Goal: Task Accomplishment & Management: Use online tool/utility

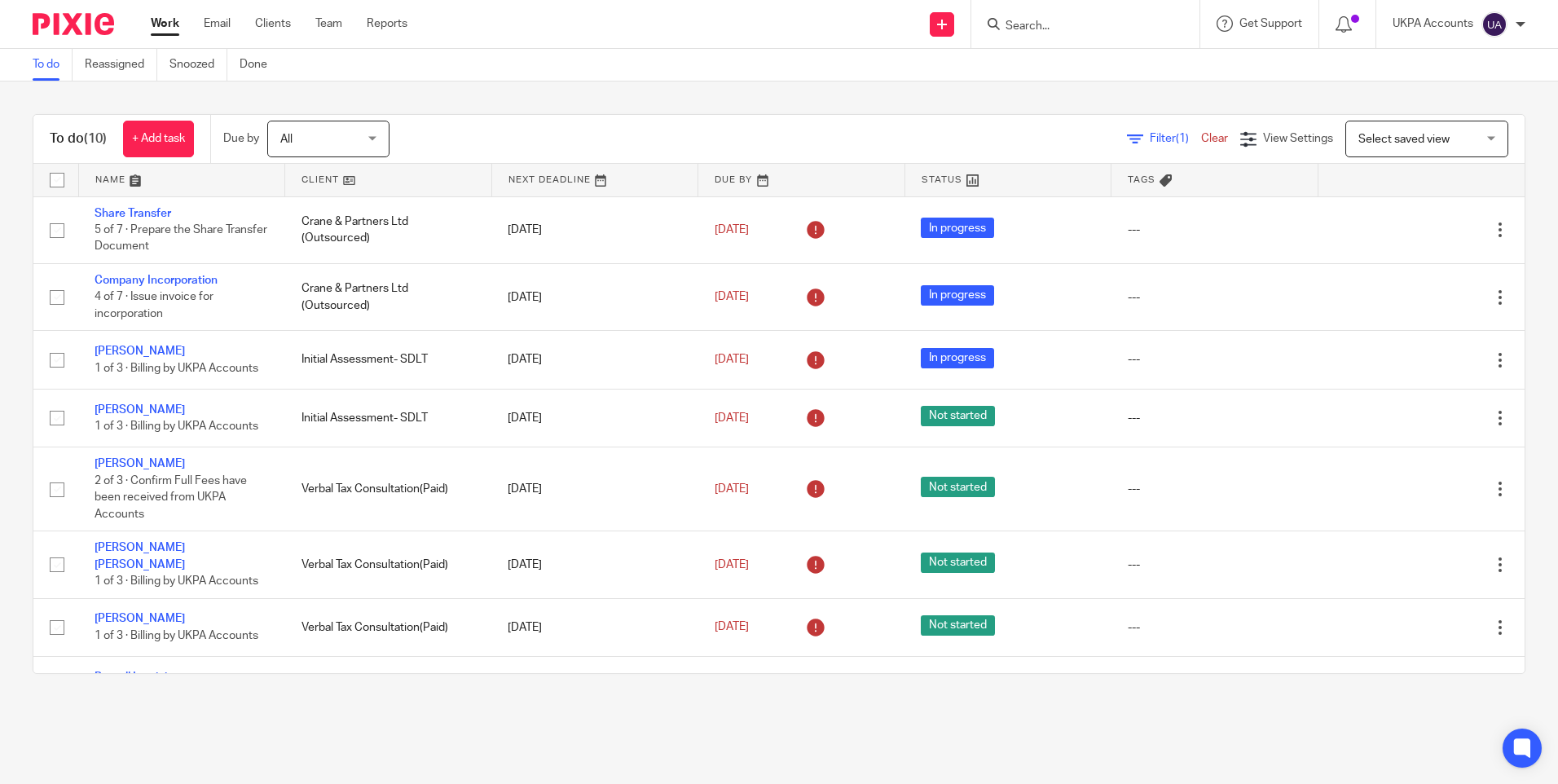
click at [608, 743] on main "To do Reassigned Snoozed Done To do (10) + Add task Due by All All [DATE] [DATE…" at bounding box center [779, 392] width 1558 height 784
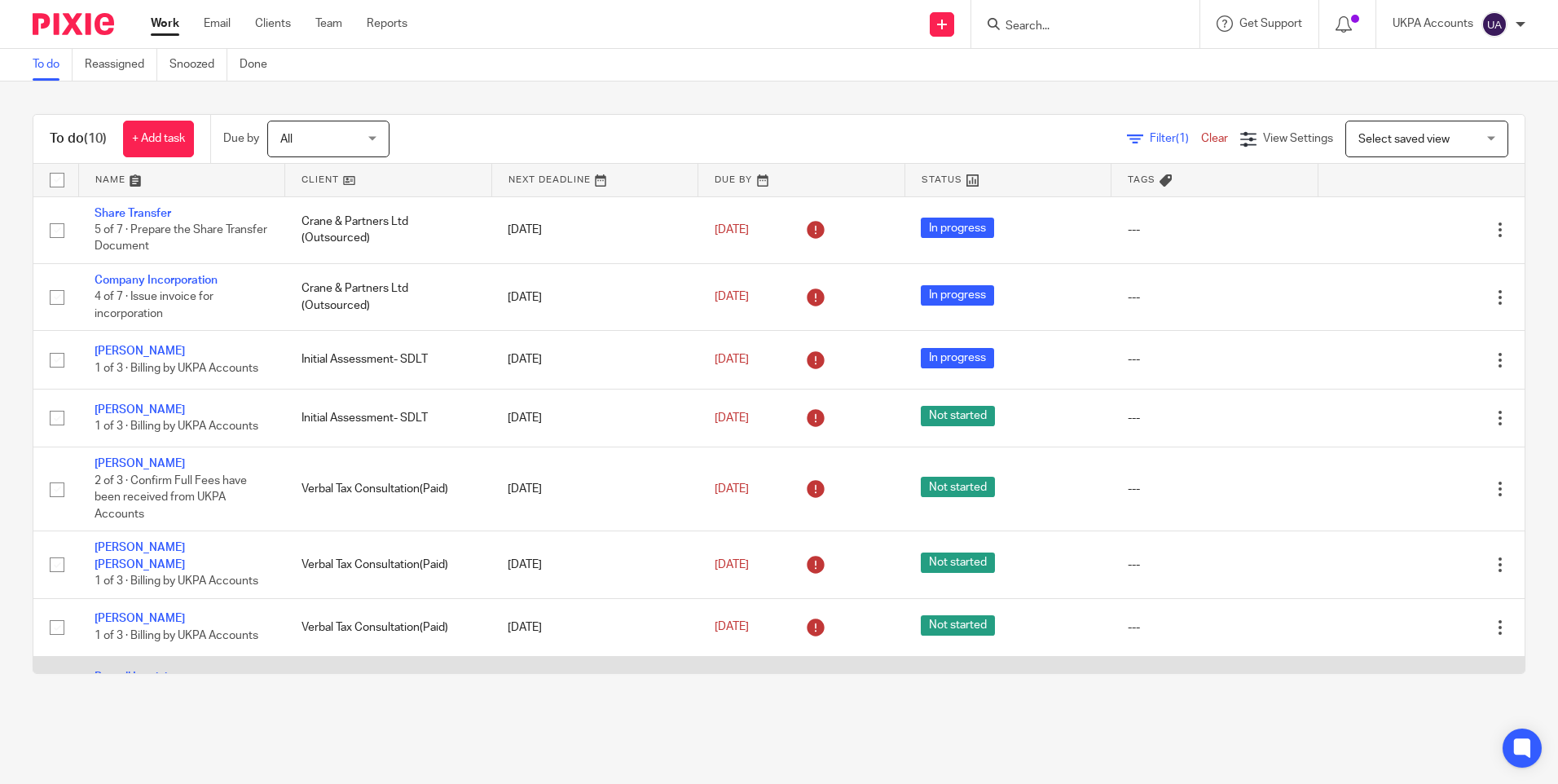
scroll to position [148, 0]
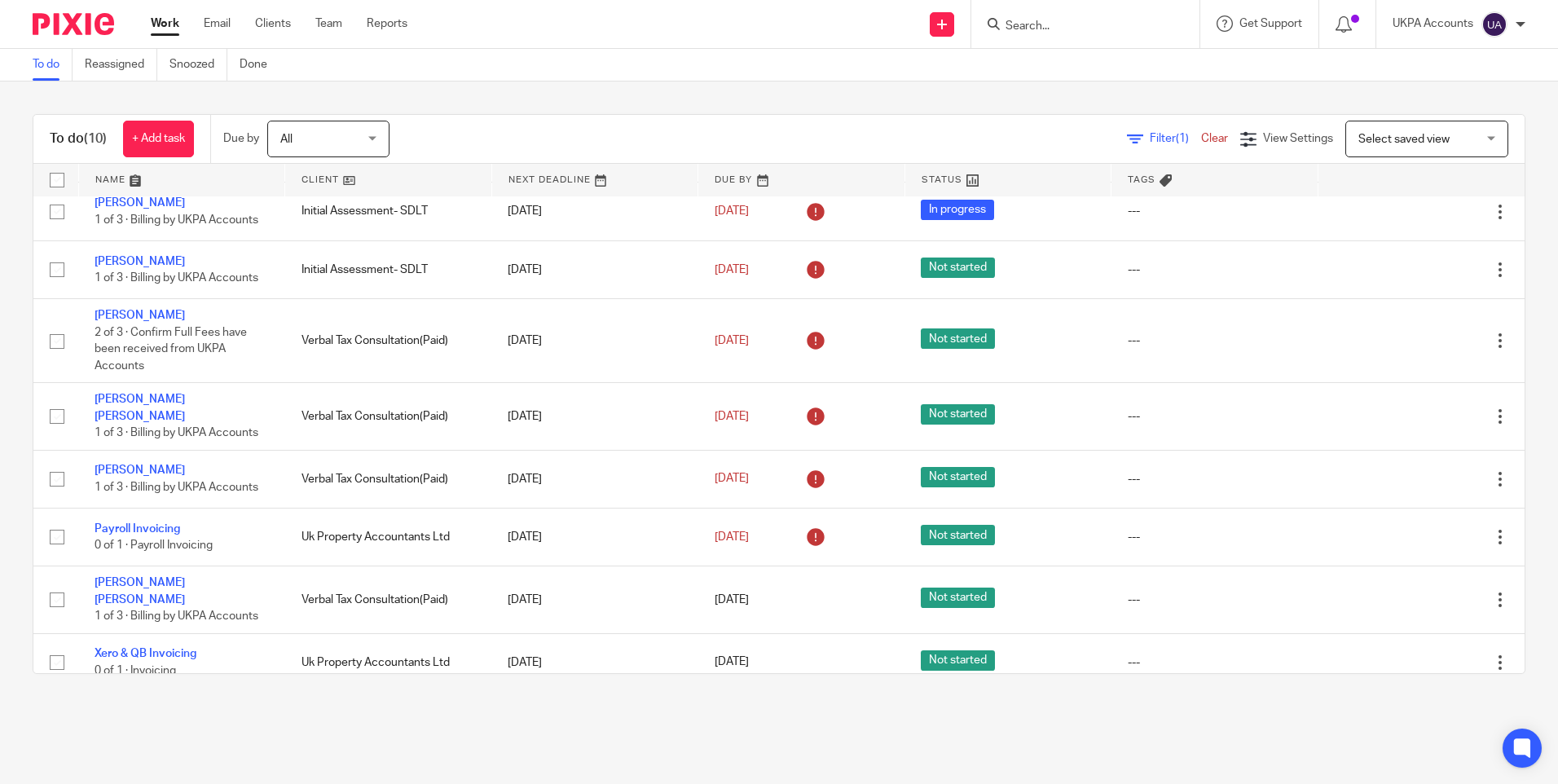
click at [51, 69] on link "To do" at bounding box center [53, 65] width 40 height 32
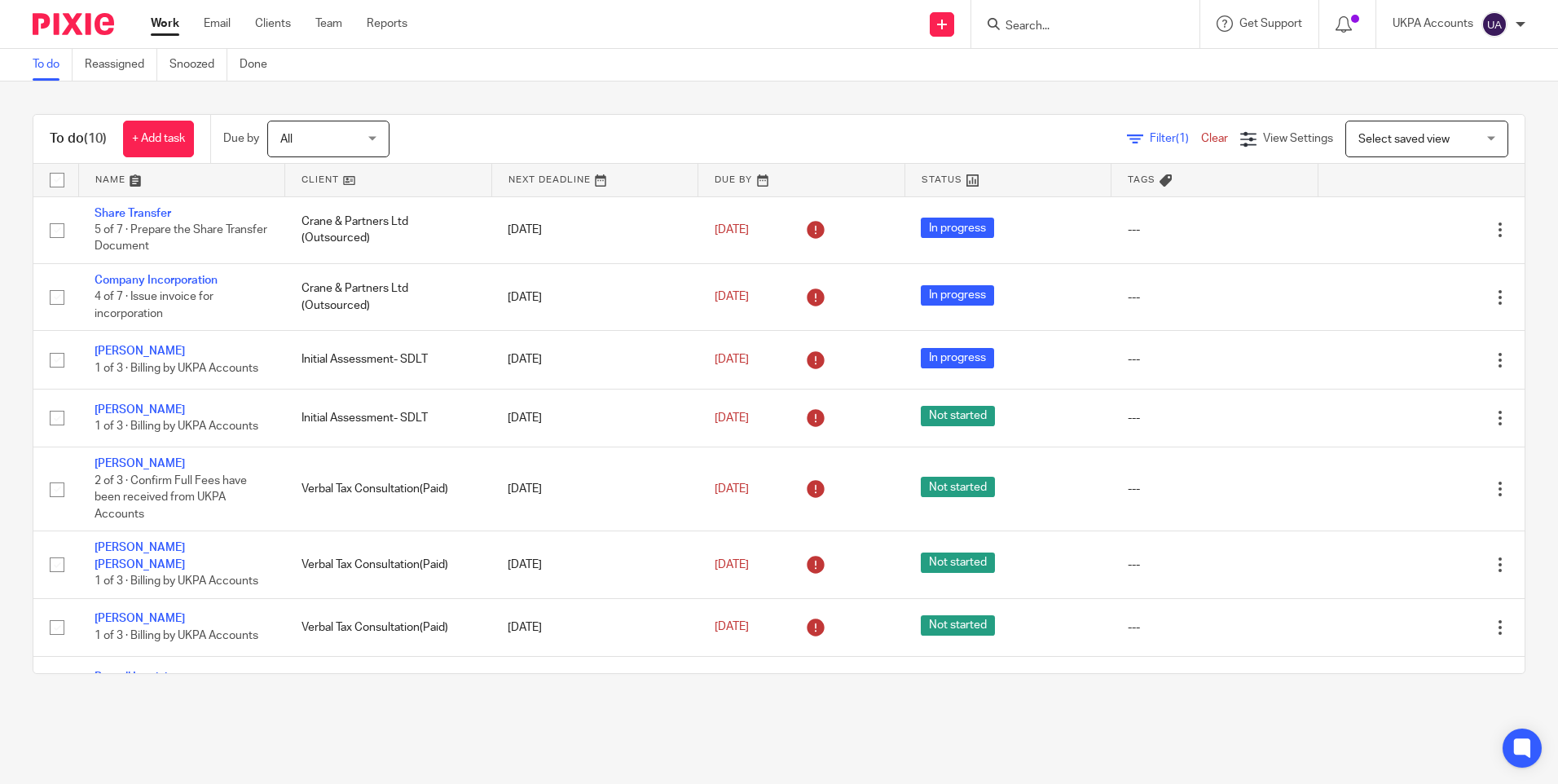
click at [164, 24] on link "Work" at bounding box center [165, 23] width 29 height 16
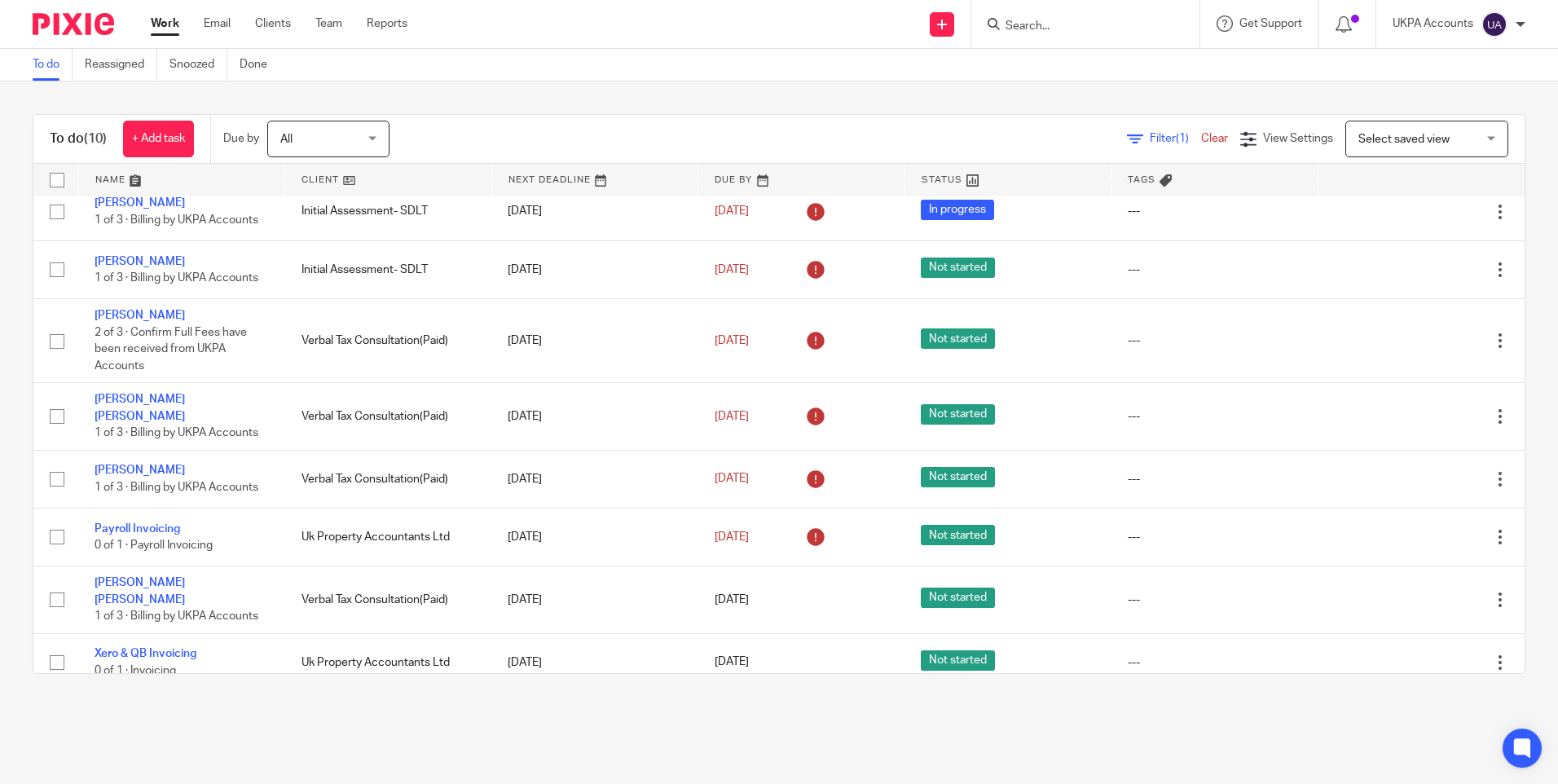
click at [49, 62] on link "To do" at bounding box center [53, 65] width 40 height 32
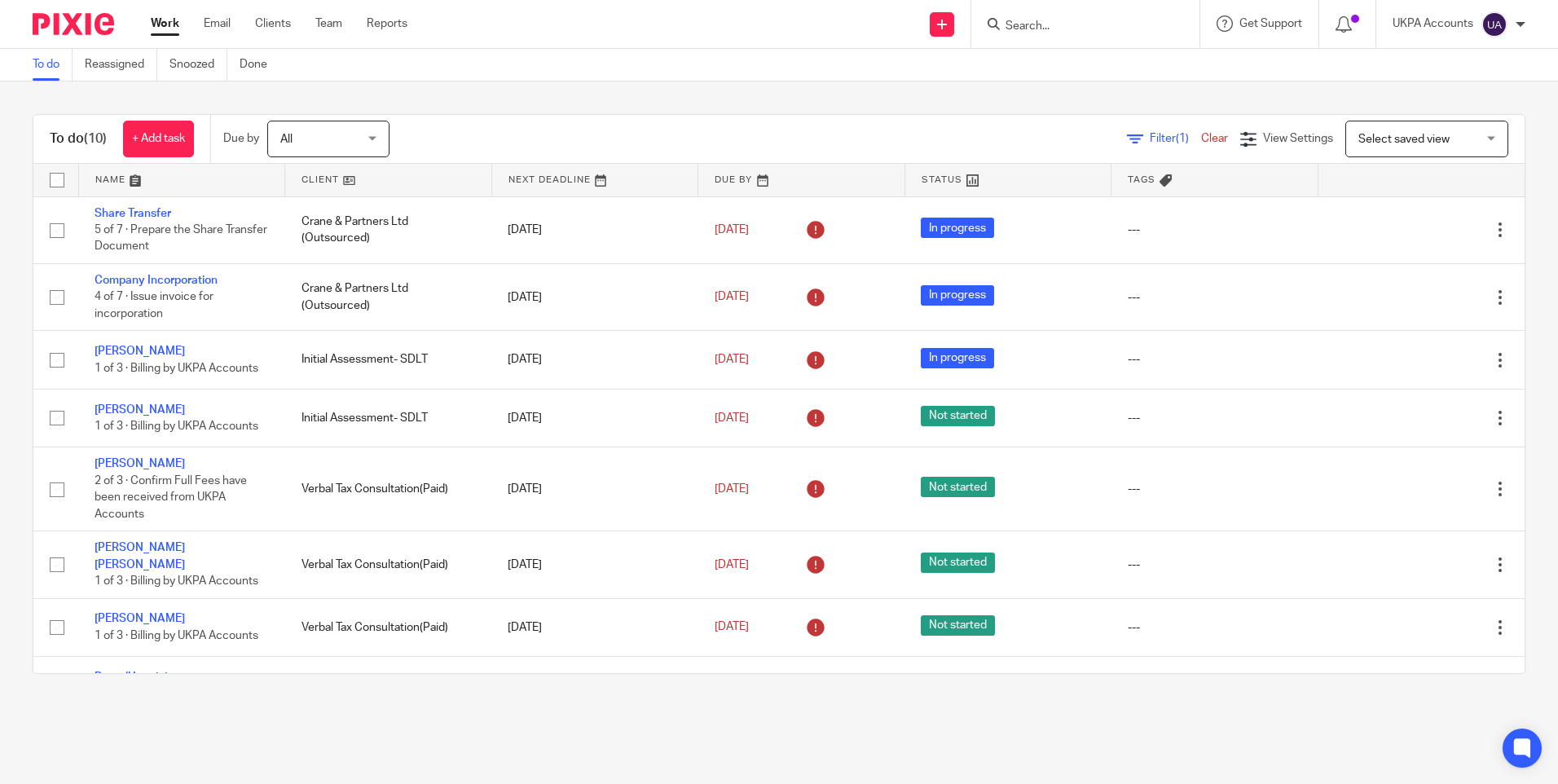
click at [1076, 28] on input "Search" at bounding box center [1076, 26] width 147 height 14
type input "2 loe"
click button "submit" at bounding box center [0, 0] width 0 height 0
click at [920, 33] on div "Send new email Create task Add client 2 loe No results found. Try searching for…" at bounding box center [995, 24] width 1126 height 48
click at [796, 81] on div "To do Reassigned Snoozed Done" at bounding box center [779, 65] width 1558 height 33
